Goal: Task Accomplishment & Management: Use online tool/utility

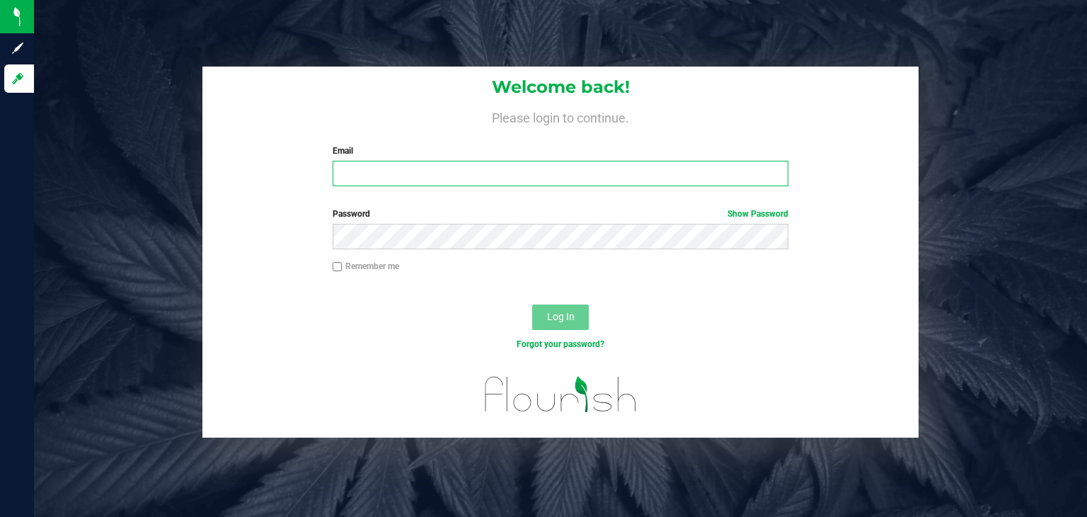
type input "[PERSON_NAME][EMAIL_ADDRESS][PERSON_NAME][DOMAIN_NAME]"
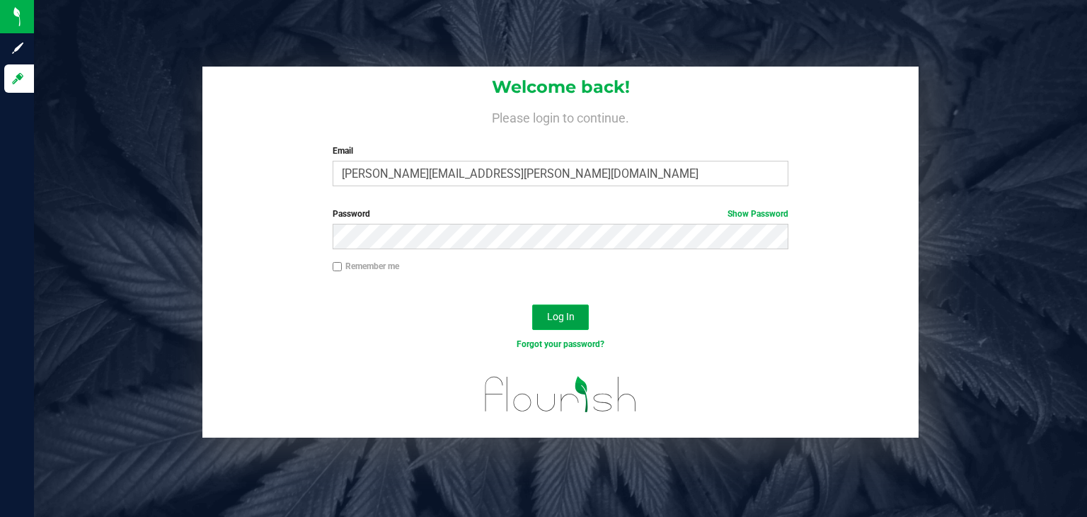
drag, startPoint x: 0, startPoint y: 0, endPoint x: 551, endPoint y: 319, distance: 636.7
click at [551, 319] on span "Log In" at bounding box center [561, 316] width 28 height 11
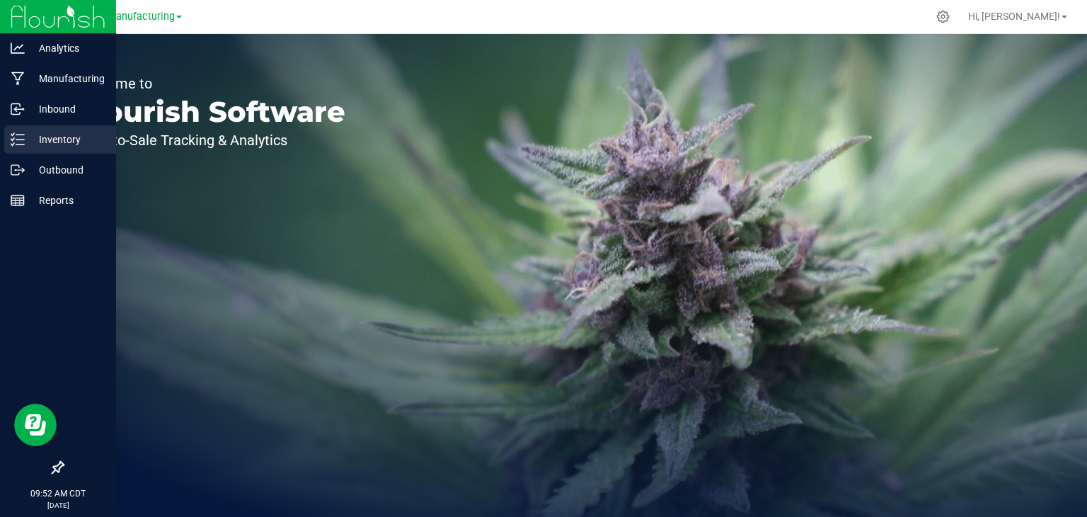
click at [23, 141] on icon at bounding box center [18, 139] width 14 height 14
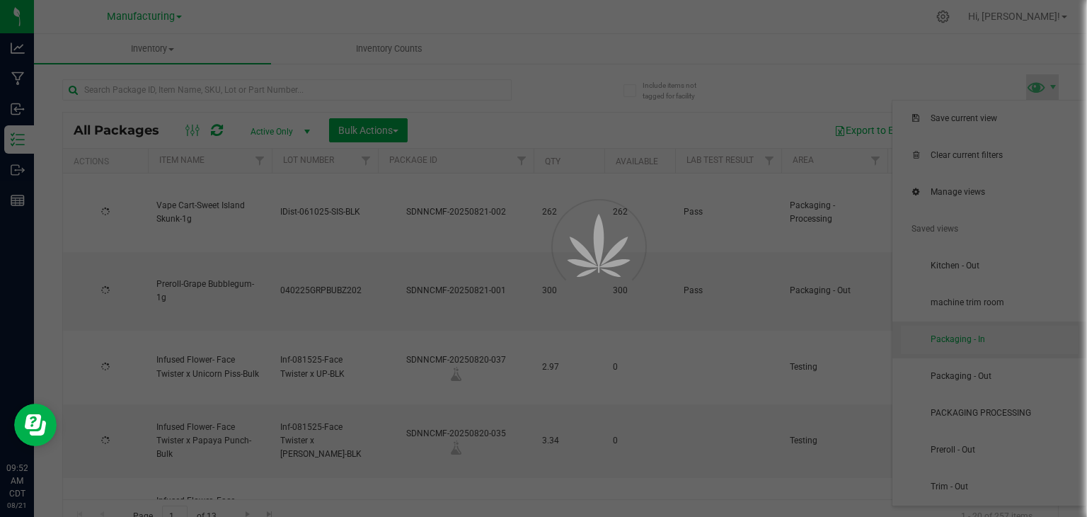
type input "[DATE]"
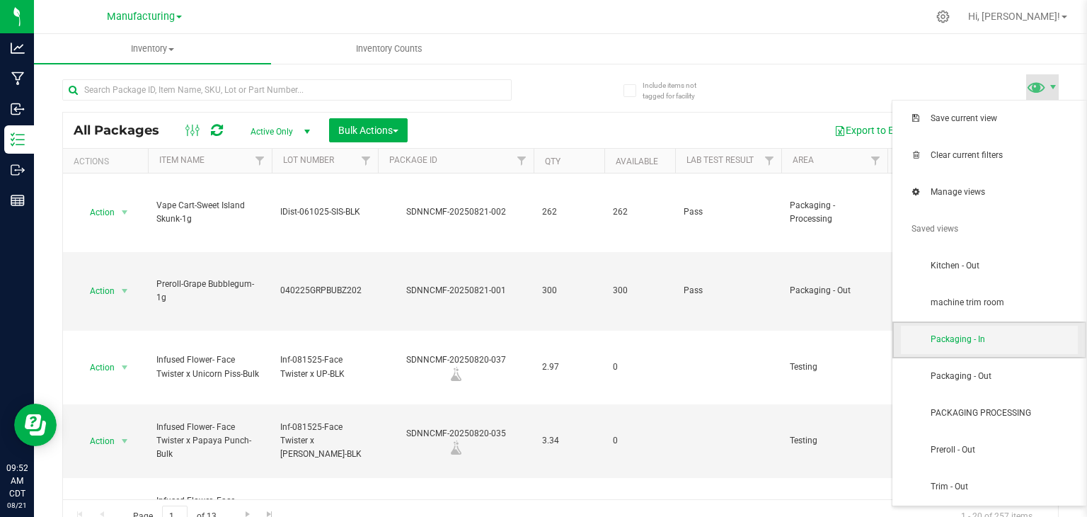
click at [961, 344] on span "Packaging - In" at bounding box center [1004, 339] width 147 height 12
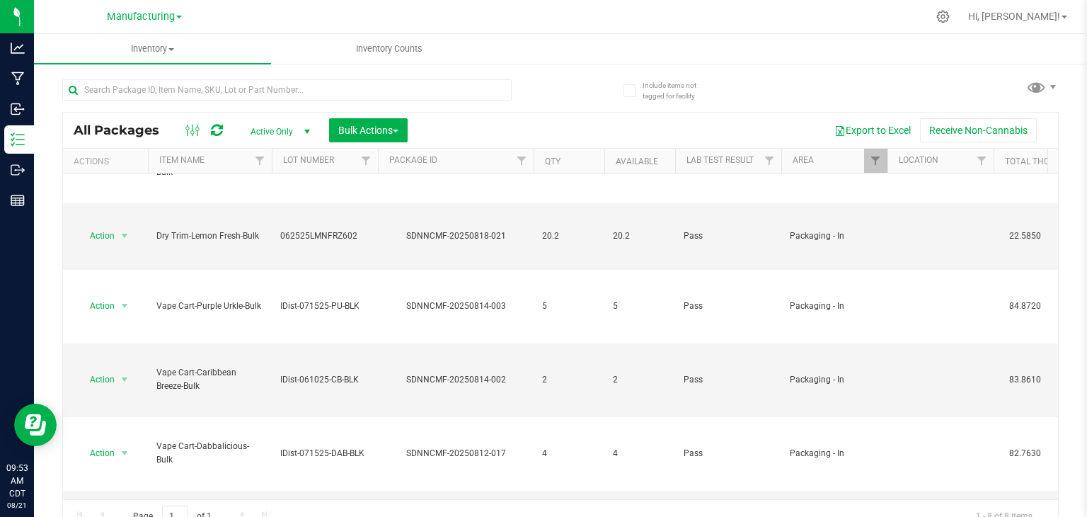
scroll to position [198, 0]
